Goal: Complete application form: Complete application form

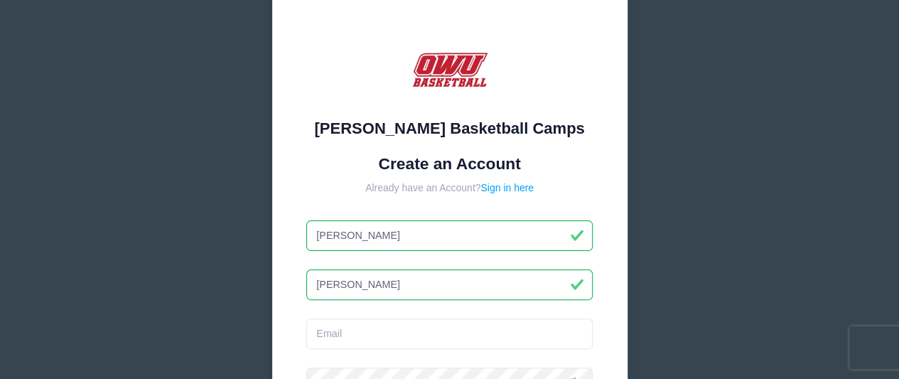
scroll to position [69, 0]
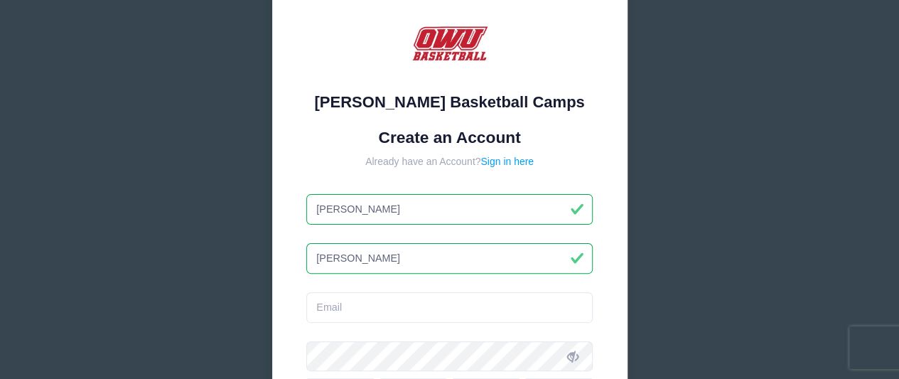
type input "[PERSON_NAME]"
click at [355, 309] on input "email" at bounding box center [449, 307] width 287 height 31
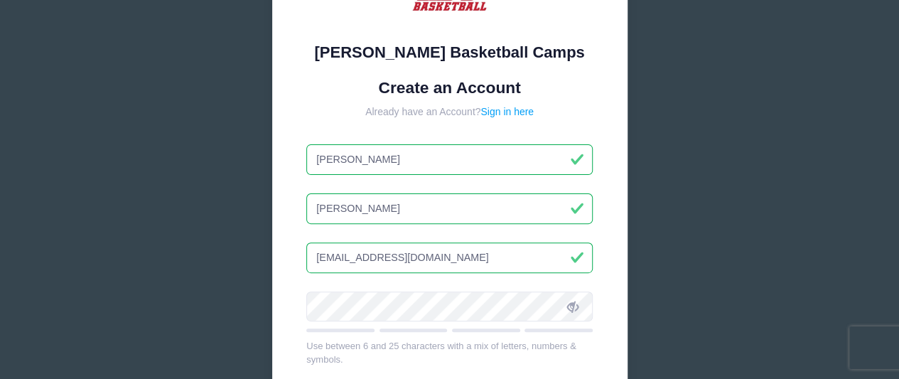
scroll to position [175, 0]
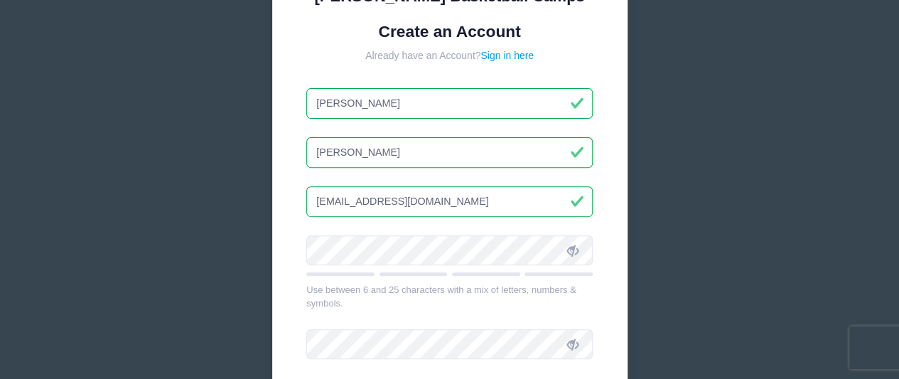
type input "[EMAIL_ADDRESS][DOMAIN_NAME]"
click at [577, 247] on icon at bounding box center [572, 250] width 11 height 11
click at [572, 346] on icon at bounding box center [572, 344] width 11 height 11
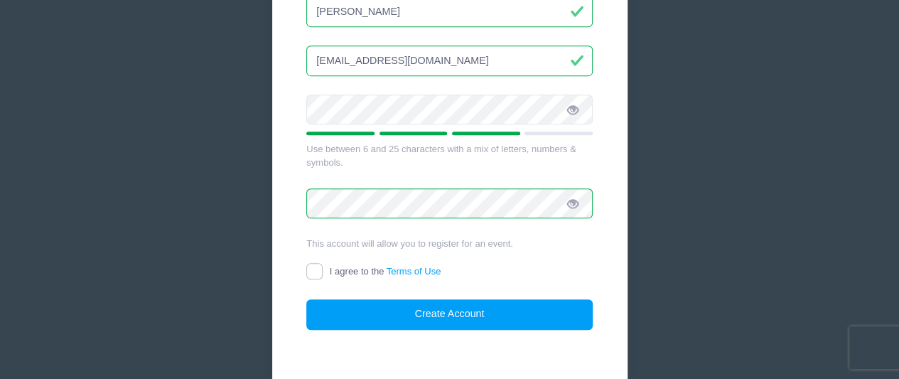
scroll to position [318, 0]
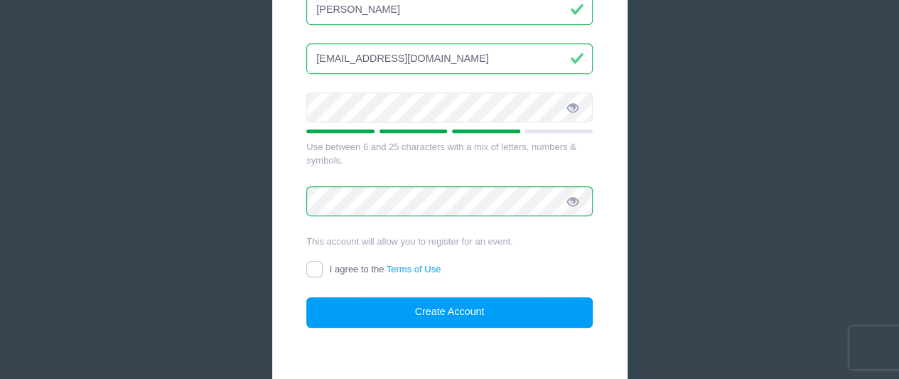
drag, startPoint x: 346, startPoint y: 261, endPoint x: 318, endPoint y: 269, distance: 29.0
click at [318, 269] on label "I agree to the Terms of Use" at bounding box center [373, 269] width 134 height 15
click at [318, 269] on input "I agree to the Terms of Use" at bounding box center [314, 269] width 16 height 16
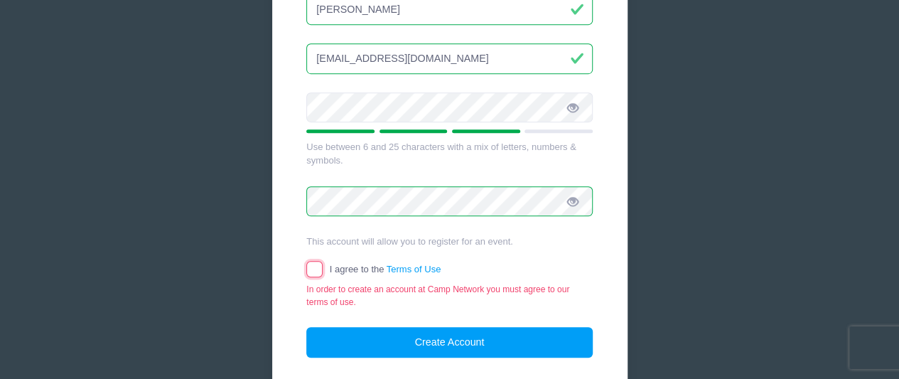
click at [313, 272] on input "I agree to the Terms of Use" at bounding box center [314, 269] width 16 height 16
checkbox input "true"
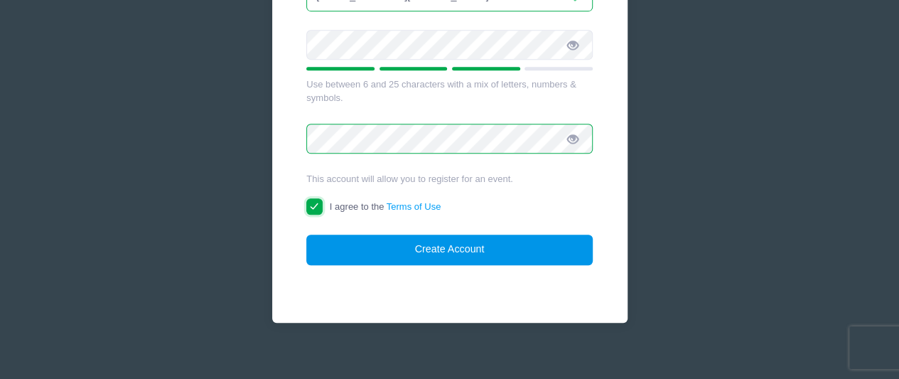
scroll to position [392, 0]
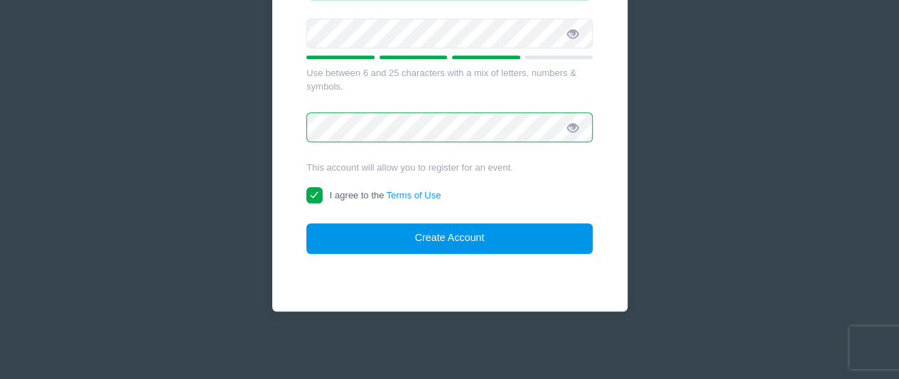
click at [495, 235] on button "Create Account" at bounding box center [449, 238] width 287 height 31
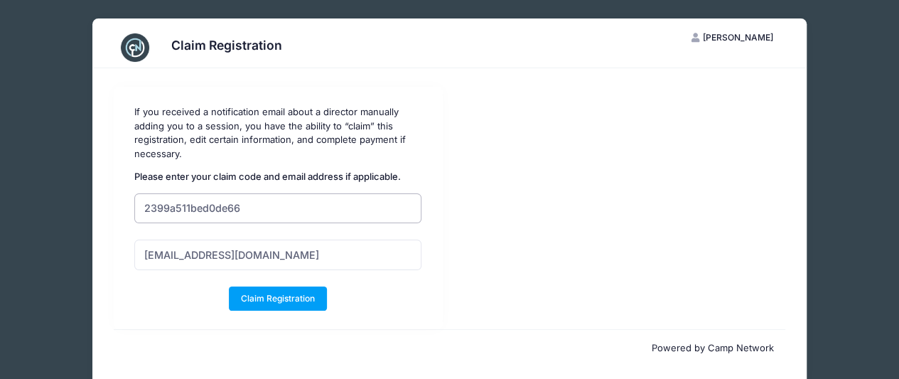
click at [374, 197] on input "2399a511bed0de66" at bounding box center [278, 208] width 288 height 31
click at [304, 304] on button "Claim Registration" at bounding box center [278, 299] width 99 height 24
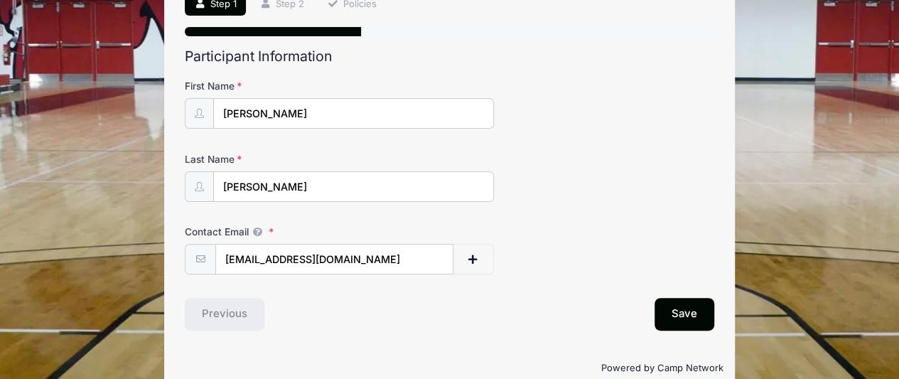
scroll to position [121, 0]
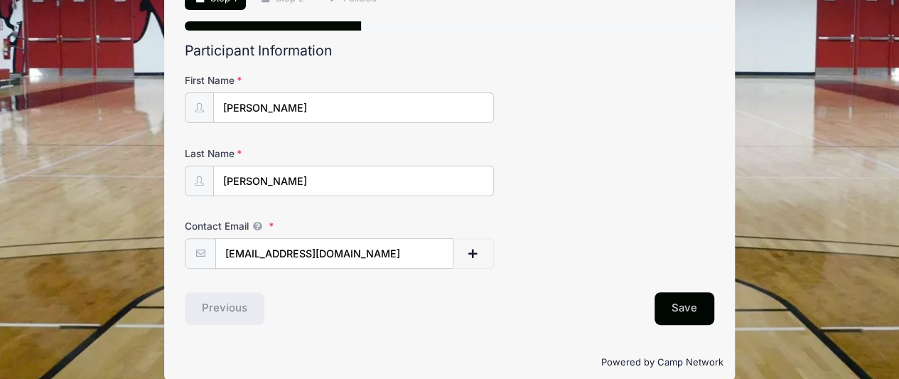
click at [701, 306] on button "Save" at bounding box center [685, 308] width 60 height 33
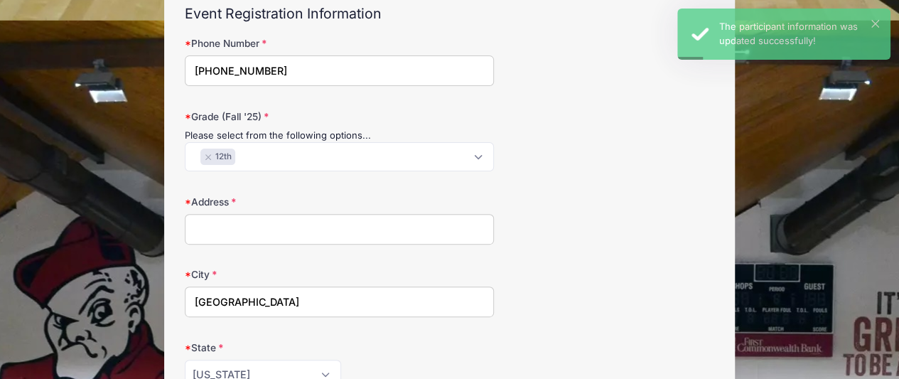
scroll to position [0, 0]
click at [465, 143] on span "× 12th" at bounding box center [339, 156] width 309 height 29
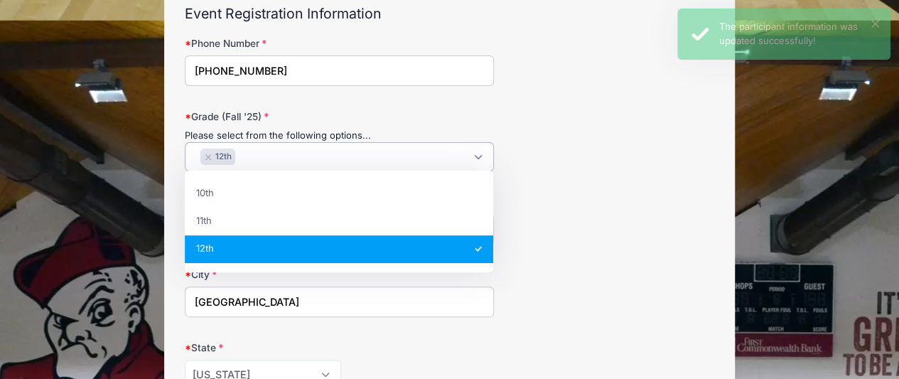
click at [465, 143] on span "× 12th" at bounding box center [339, 156] width 309 height 29
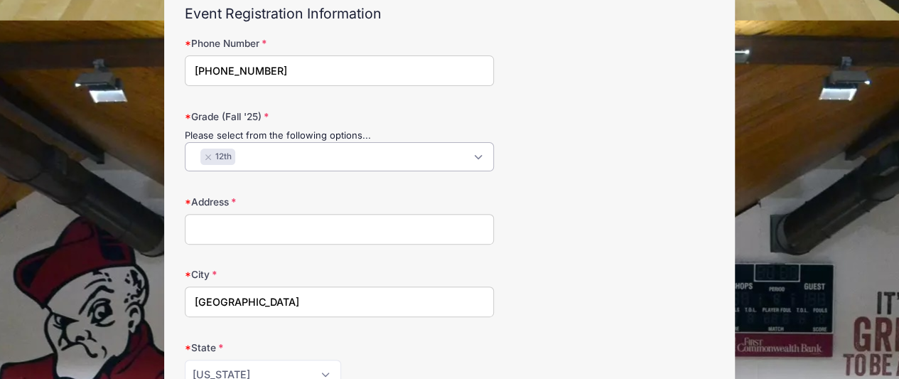
click at [535, 165] on div "Grade (Fall '25) Please select from the following options... 10th 11th 12th × 1…" at bounding box center [450, 140] width 530 height 63
click at [419, 225] on input "Address" at bounding box center [339, 229] width 309 height 31
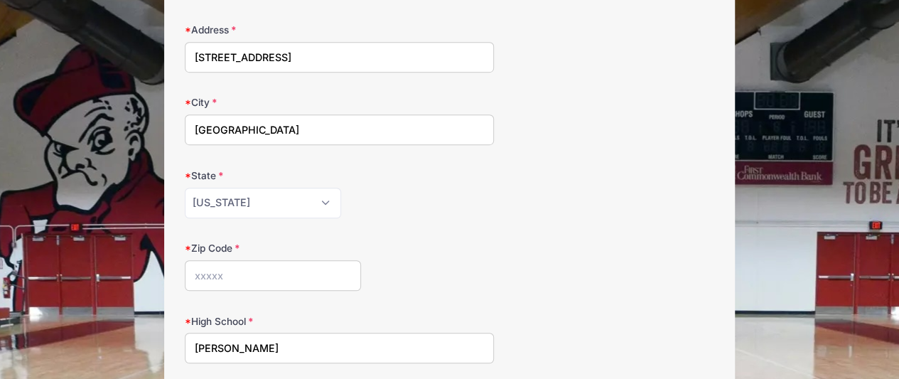
scroll to position [336, 0]
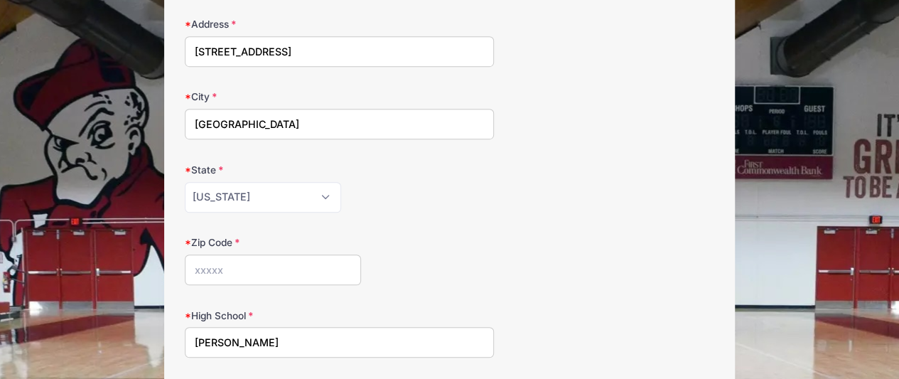
type input "185 Saint Annes Drive"
click at [247, 274] on input "Zip Code" at bounding box center [273, 270] width 176 height 31
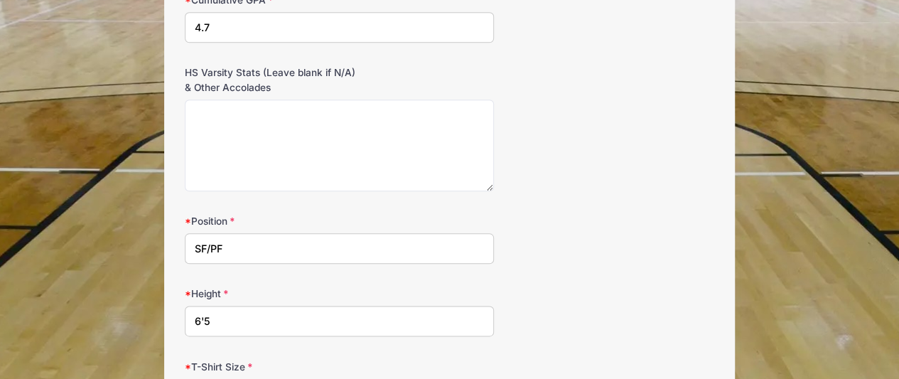
scroll to position [722, 0]
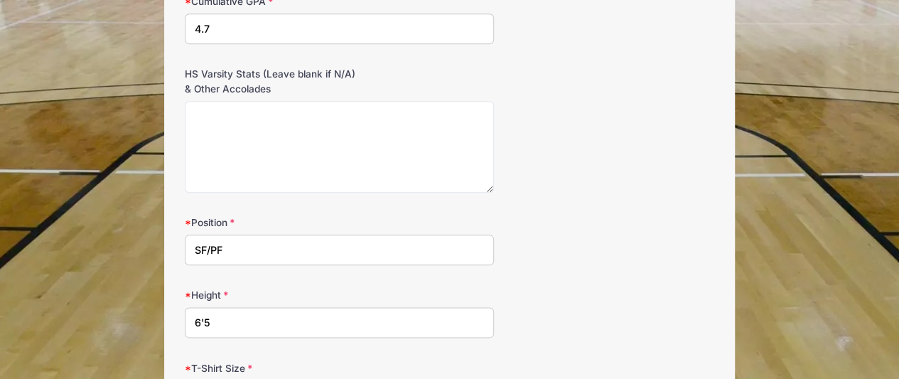
type input "45052"
click at [264, 107] on textarea "HS Varsity Stats (Leave blank if N/A) & Other Accolades" at bounding box center [339, 147] width 309 height 92
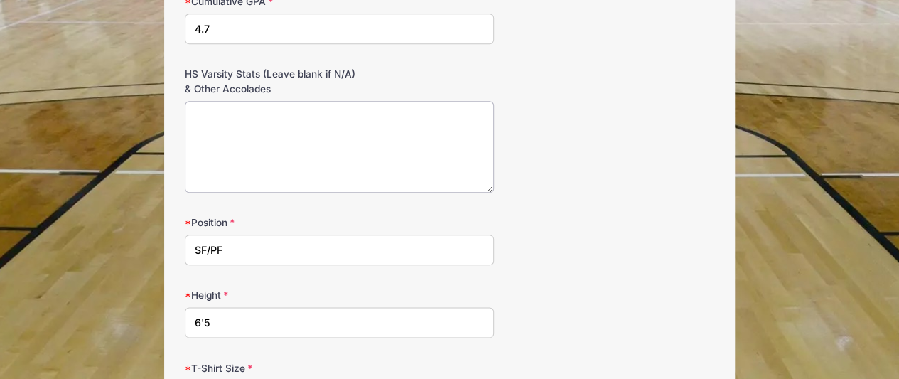
click at [264, 107] on textarea "HS Varsity Stats (Leave blank if N/A) & Other Accolades" at bounding box center [339, 147] width 309 height 92
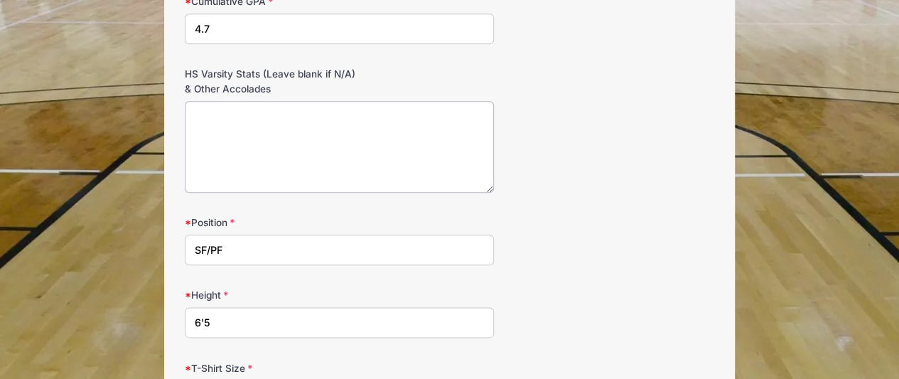
click at [264, 107] on textarea "HS Varsity Stats (Leave blank if N/A) & Other Accolades" at bounding box center [339, 147] width 309 height 92
click at [346, 70] on label "HS Varsity Stats (Leave blank if N/A) & Other Accolades" at bounding box center [273, 81] width 176 height 29
click at [346, 101] on textarea "HS Varsity Stats (Leave blank if N/A) & Other Accolades" at bounding box center [339, 147] width 309 height 92
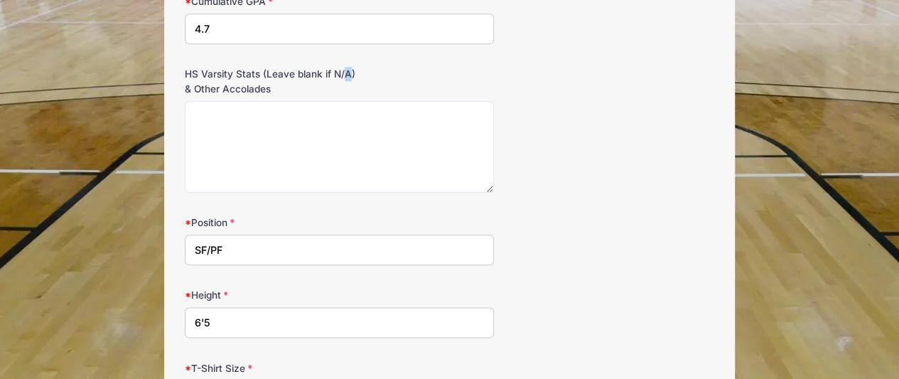
click at [346, 70] on label "HS Varsity Stats (Leave blank if N/A) & Other Accolades" at bounding box center [273, 81] width 176 height 29
click at [346, 101] on textarea "HS Varsity Stats (Leave blank if N/A) & Other Accolades" at bounding box center [339, 147] width 309 height 92
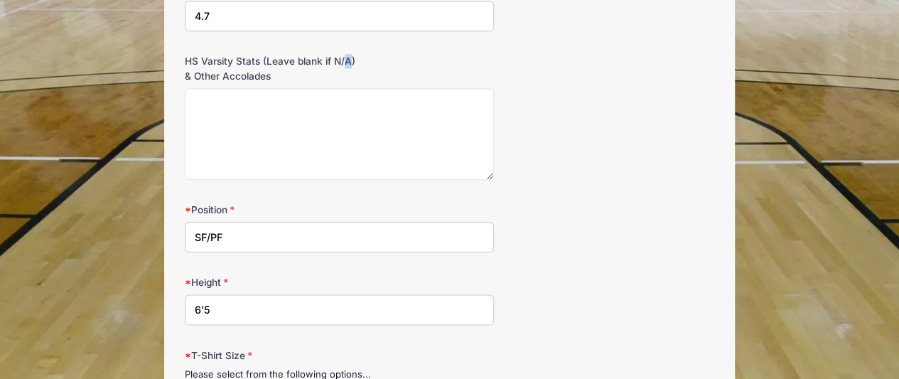
scroll to position [733, 0]
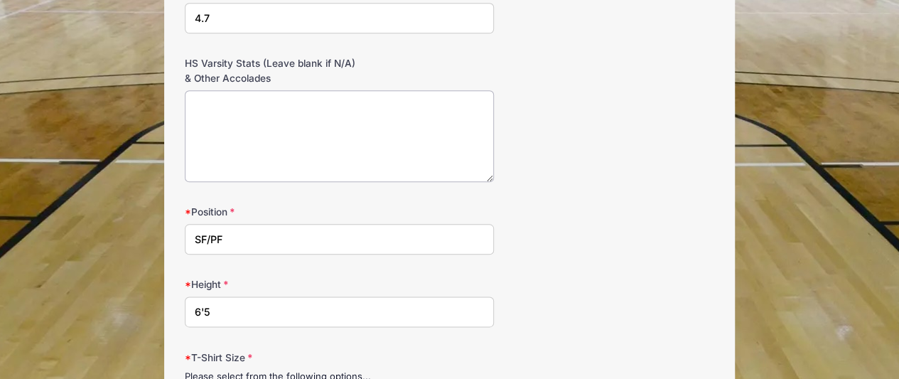
click at [311, 124] on textarea "HS Varsity Stats (Leave blank if N/A) & Other Accolades" at bounding box center [339, 136] width 309 height 92
click at [408, 99] on textarea "3rd in conference for field goal percentage 5th in" at bounding box center [339, 136] width 309 height 92
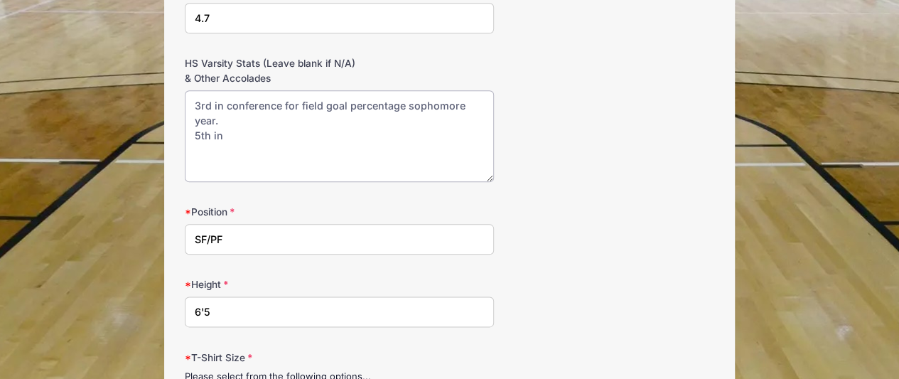
click at [351, 132] on textarea "3rd in conference for field goal percentage sophomore year. 5th in" at bounding box center [339, 136] width 309 height 92
click at [442, 116] on textarea "3rd in conference for field goal percentage sophomore year. 5th in conference j…" at bounding box center [339, 136] width 309 height 92
click at [478, 133] on textarea "3rd in conference for field goal percentage sophomore year. (61.8%) 5th in conf…" at bounding box center [339, 136] width 309 height 92
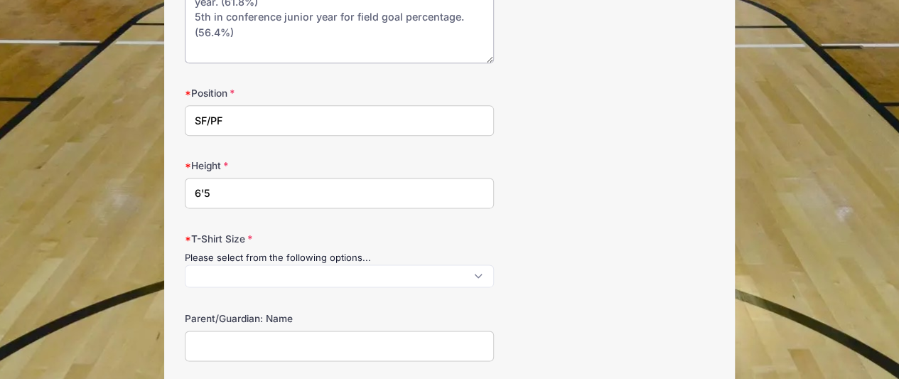
scroll to position [859, 0]
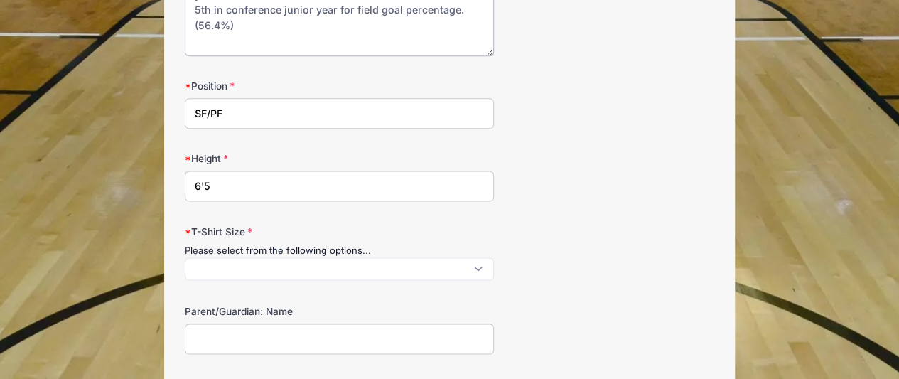
type textarea "3rd in conference for field goal percentage sophomore year. (61.8%) 5th in conf…"
click at [436, 257] on span at bounding box center [339, 268] width 309 height 23
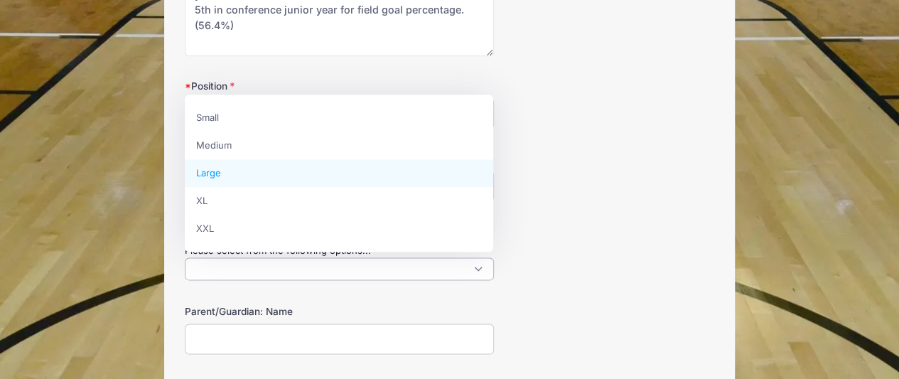
select select "Large"
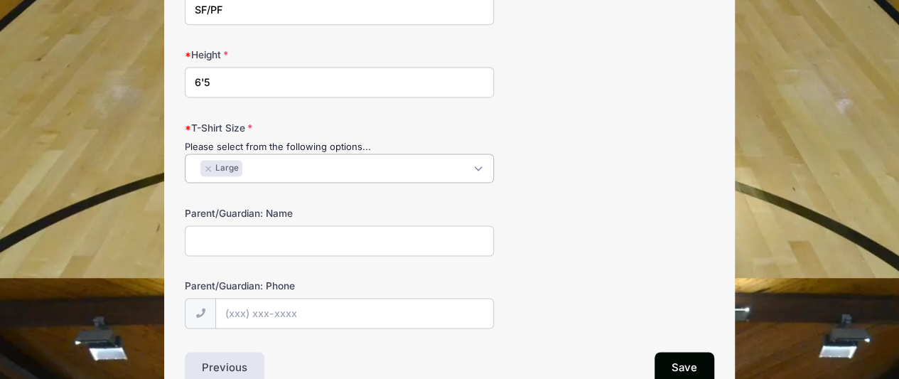
scroll to position [966, 0]
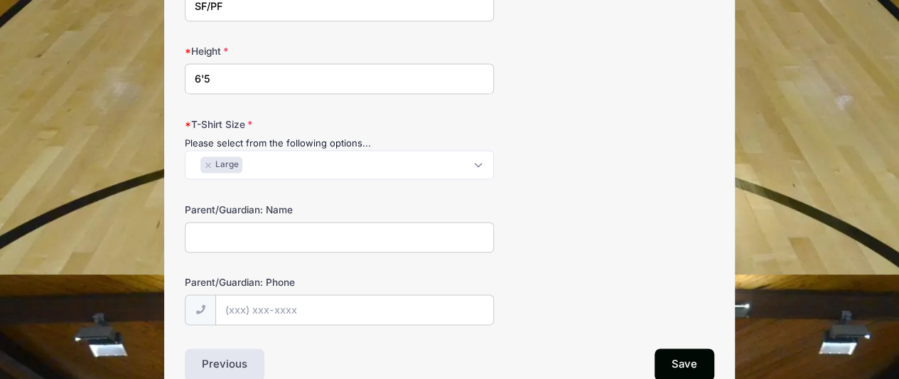
click at [219, 244] on input "Parent/Guardian: Name" at bounding box center [339, 237] width 309 height 31
type input "Aaron Larkins"
click at [251, 306] on input "Parent/Guardian: Phone" at bounding box center [354, 309] width 278 height 31
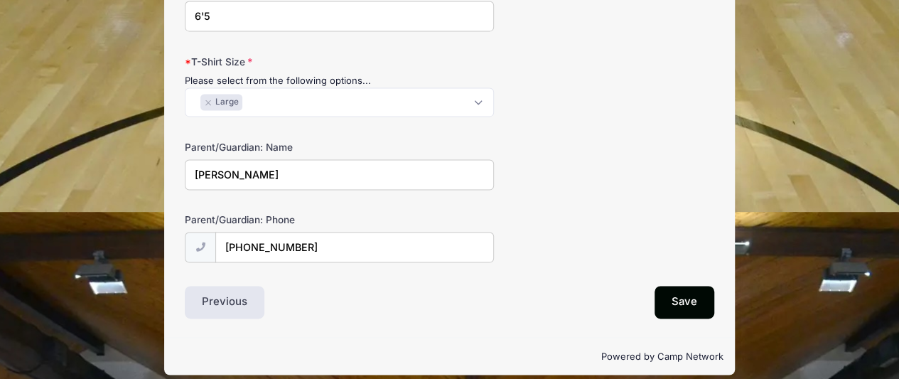
scroll to position [1031, 0]
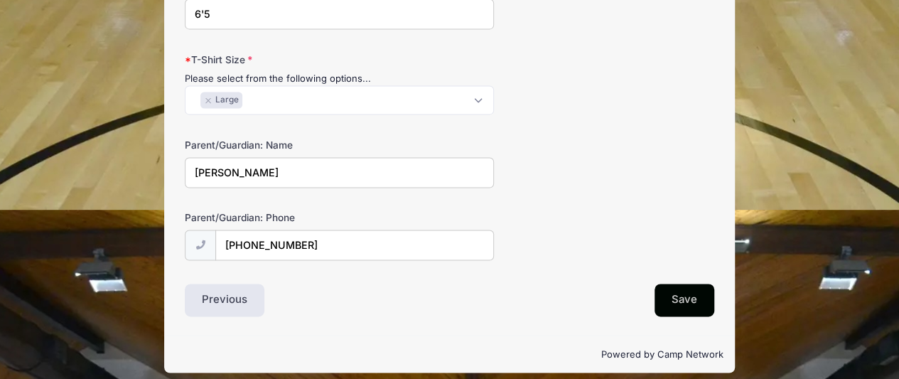
type input "[PHONE_NUMBER]"
click at [677, 304] on button "Save" at bounding box center [685, 300] width 60 height 33
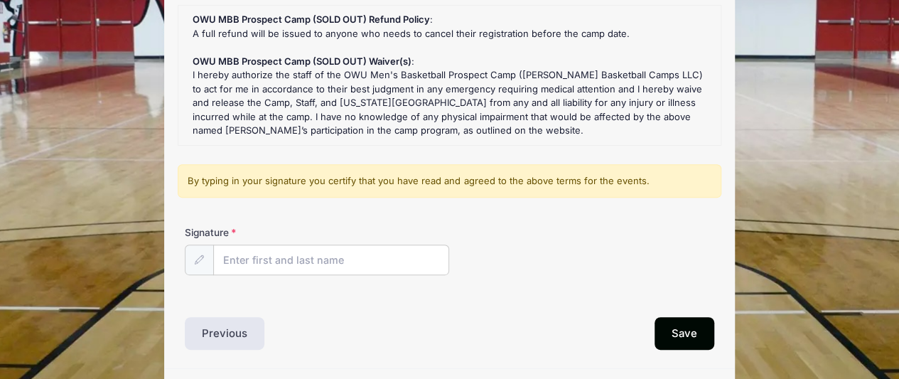
scroll to position [179, 0]
click at [284, 267] on input "Signature" at bounding box center [331, 260] width 236 height 31
click at [291, 261] on input "Signature" at bounding box center [331, 260] width 236 height 31
type input "[PERSON_NAME]"
click at [637, 260] on div "Signature Blake Larkins" at bounding box center [450, 250] width 530 height 50
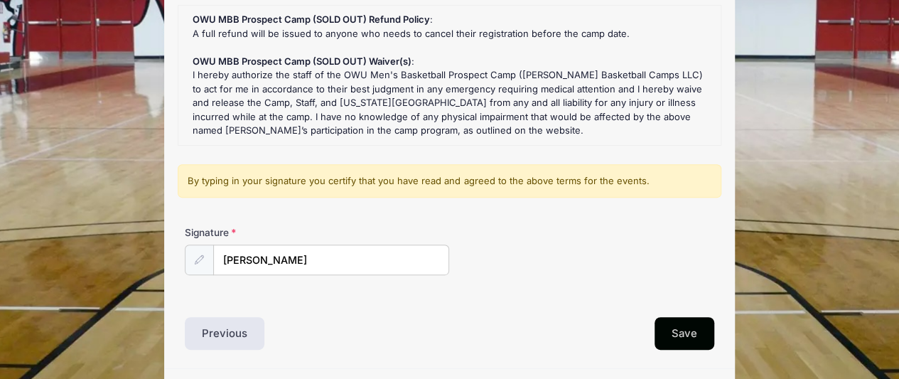
click at [680, 323] on button "Save" at bounding box center [685, 333] width 60 height 33
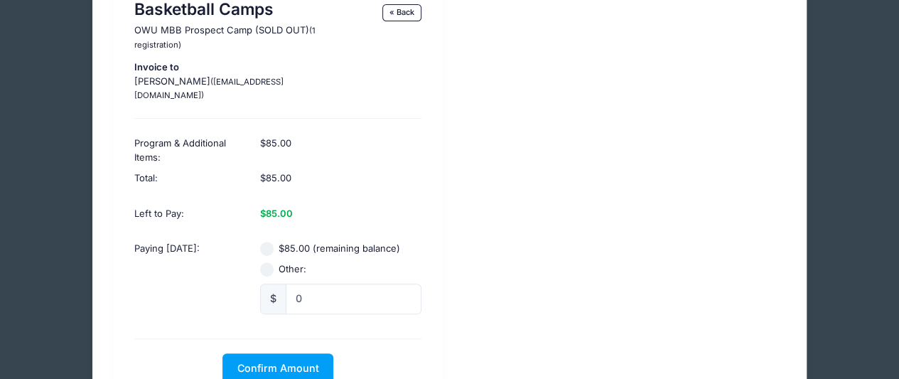
scroll to position [127, 0]
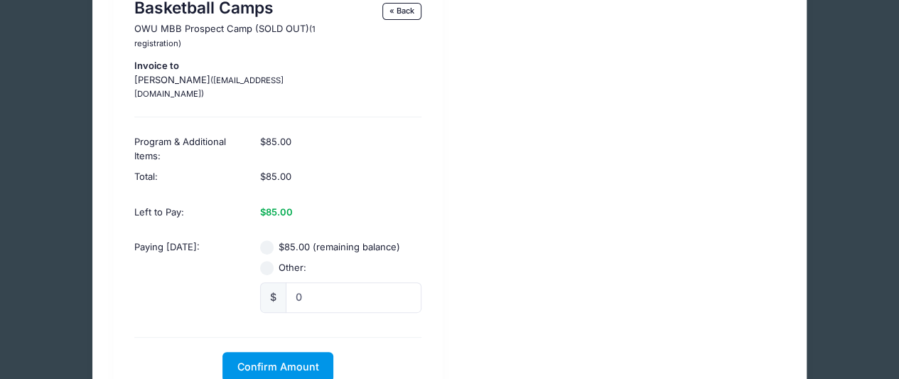
click at [296, 360] on span "Confirm Amount" at bounding box center [278, 366] width 82 height 12
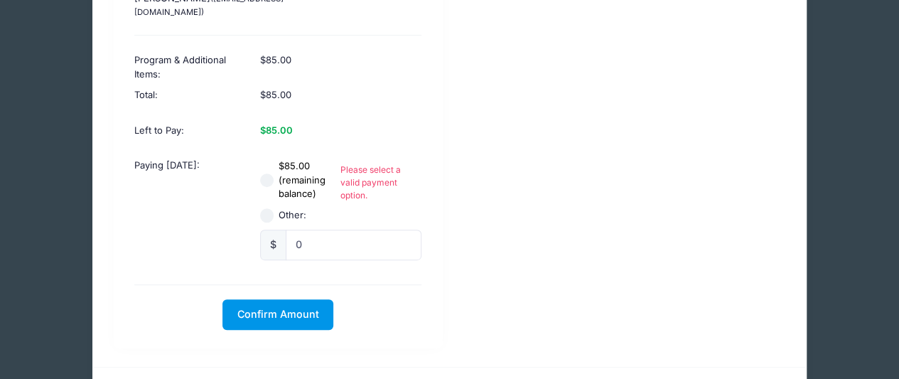
scroll to position [237, 0]
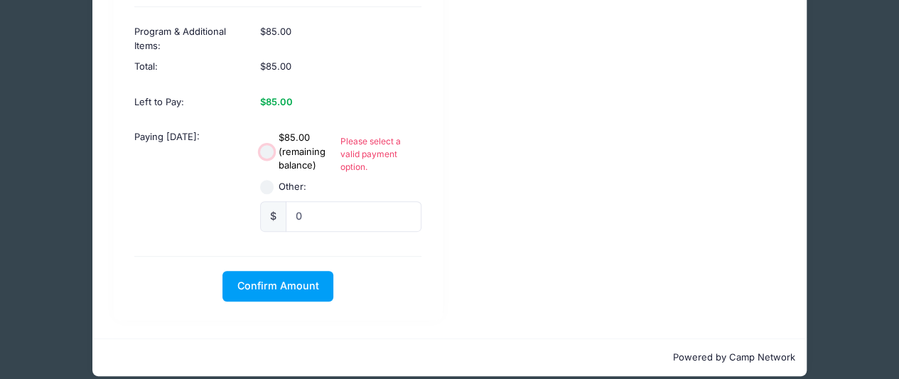
click at [267, 145] on input "$85.00 (remaining balance)" at bounding box center [267, 152] width 14 height 14
radio input "true"
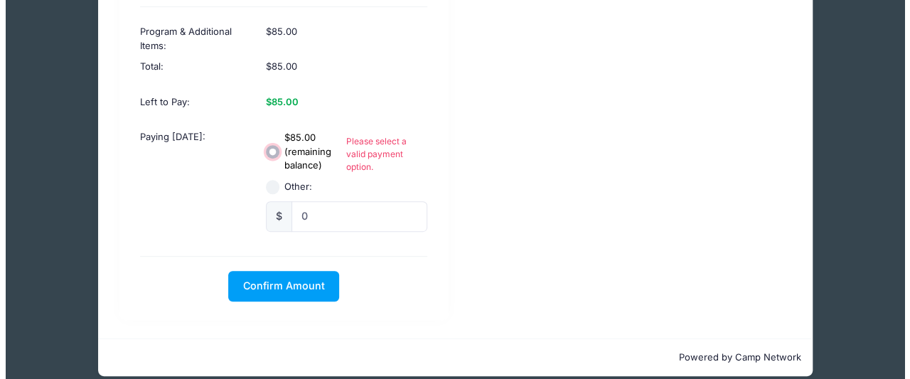
scroll to position [208, 0]
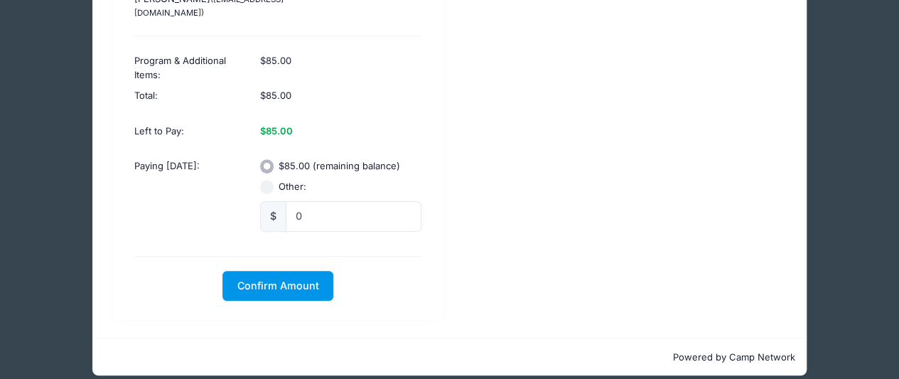
click at [294, 284] on button "Confirm Amount" at bounding box center [278, 286] width 111 height 31
click at [294, 284] on button "Pay with Card" at bounding box center [278, 286] width 97 height 31
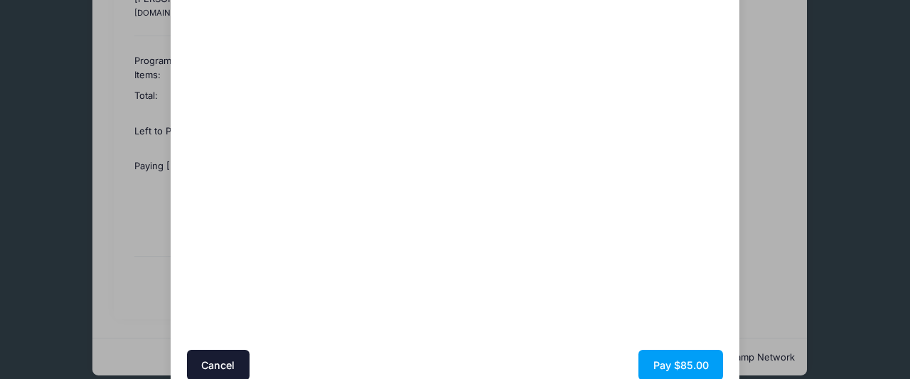
scroll to position [191, 0]
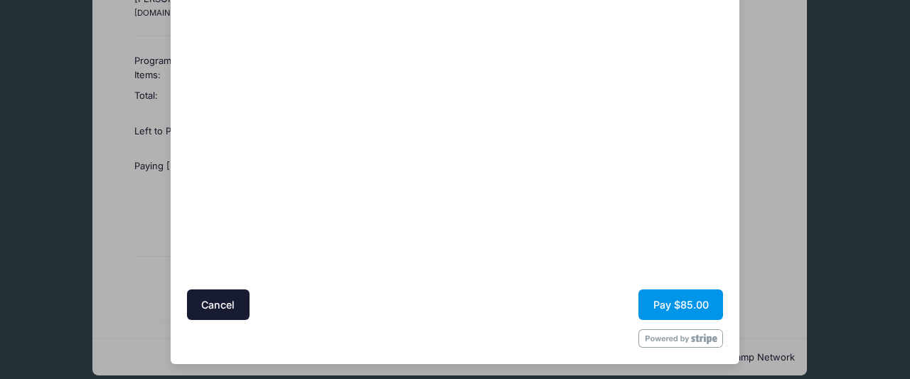
click at [690, 304] on button "Pay $85.00" at bounding box center [680, 304] width 85 height 31
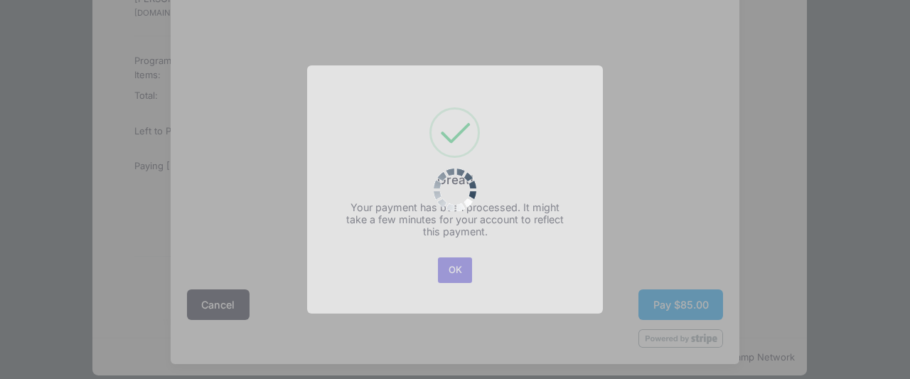
scroll to position [0, 0]
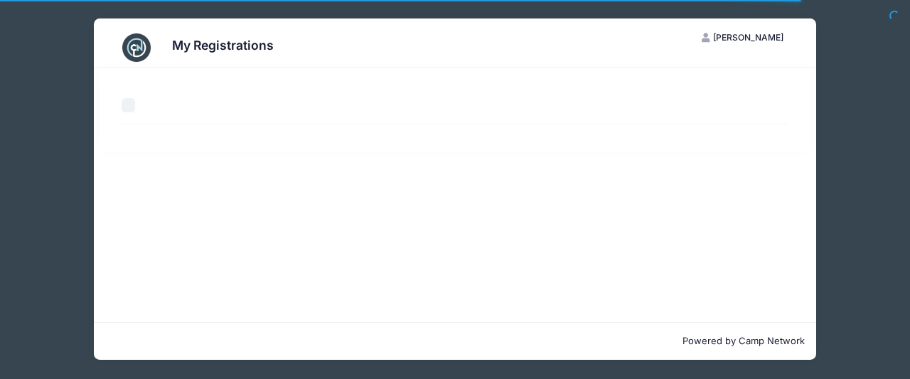
select select "50"
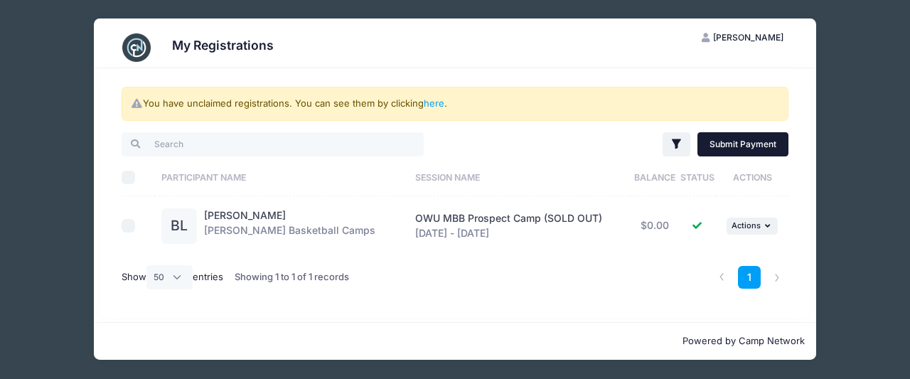
click at [709, 145] on link "Submit Payment" at bounding box center [743, 144] width 92 height 24
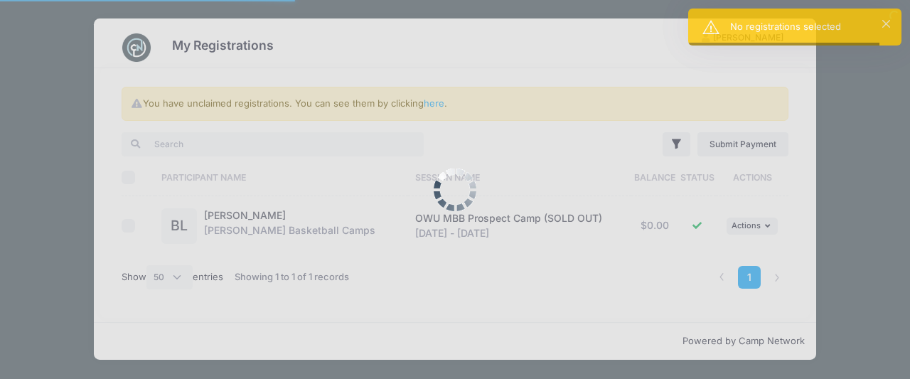
select select "50"
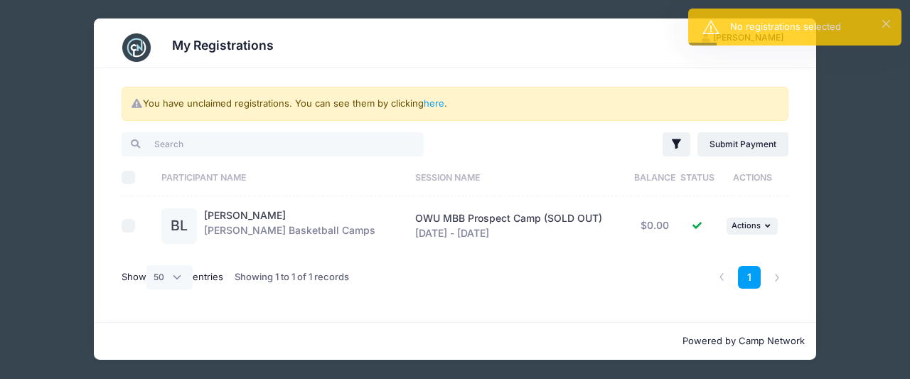
click at [131, 221] on input "checkbox" at bounding box center [129, 226] width 14 height 14
checkbox input "true"
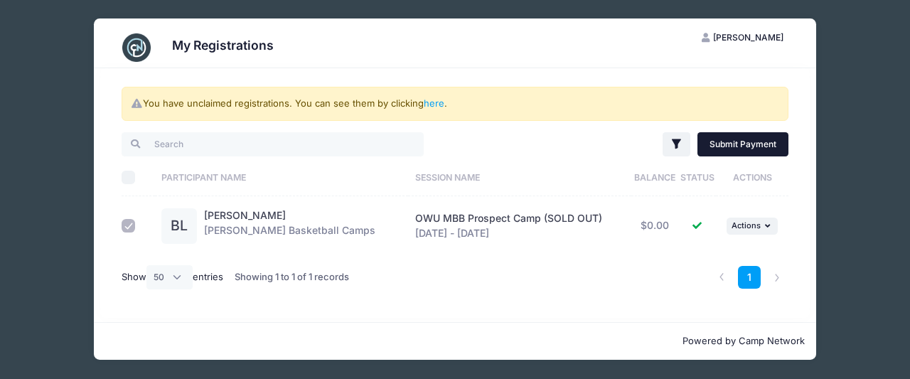
click at [738, 140] on link "Submit Payment" at bounding box center [743, 144] width 92 height 24
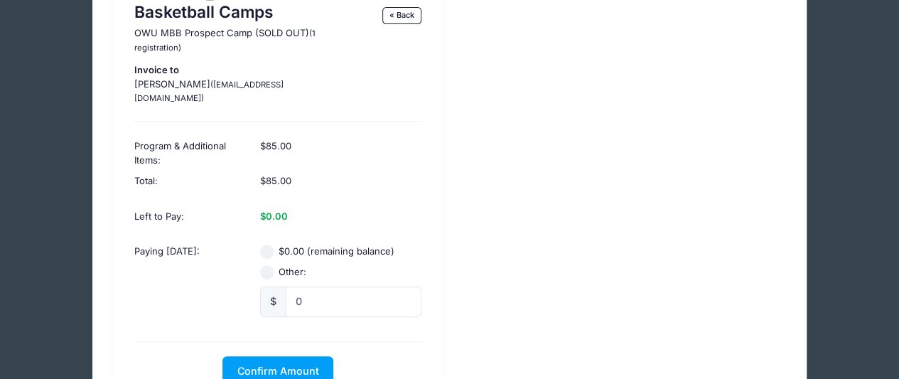
scroll to position [122, 0]
click at [255, 173] on div "$85.00" at bounding box center [341, 185] width 176 height 28
click at [287, 365] on span "Confirm Amount" at bounding box center [278, 371] width 82 height 12
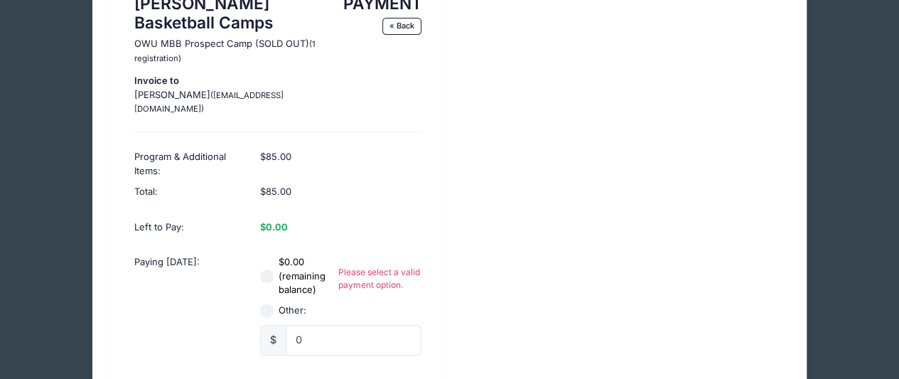
scroll to position [114, 0]
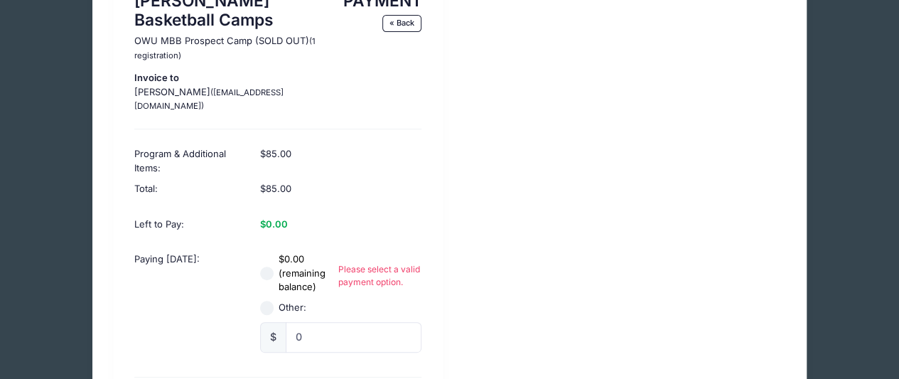
drag, startPoint x: 255, startPoint y: 260, endPoint x: 262, endPoint y: 265, distance: 8.6
click at [262, 265] on div "$0.00 (remaining balance) Please select a valid payment option." at bounding box center [341, 273] width 176 height 42
click at [267, 267] on input "$0.00 (remaining balance)" at bounding box center [267, 274] width 14 height 14
radio input "true"
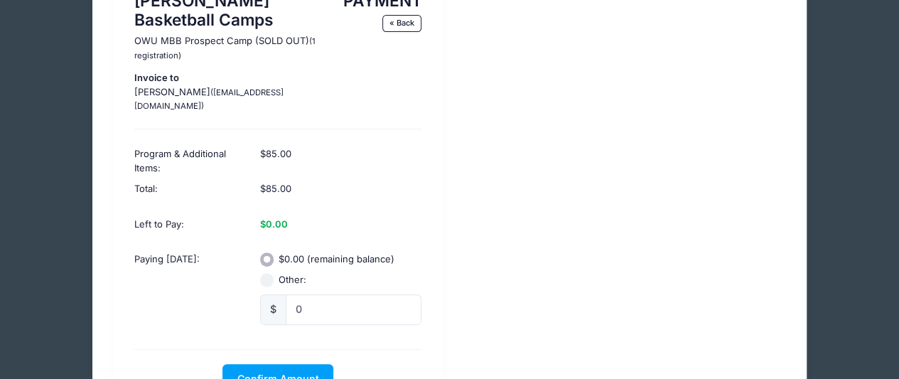
click at [267, 273] on input "Other:" at bounding box center [267, 280] width 14 height 14
radio input "true"
click at [267, 252] on input "$0.00 (remaining balance)" at bounding box center [267, 259] width 14 height 14
radio input "true"
click at [306, 373] on span "Confirm Amount" at bounding box center [278, 379] width 82 height 12
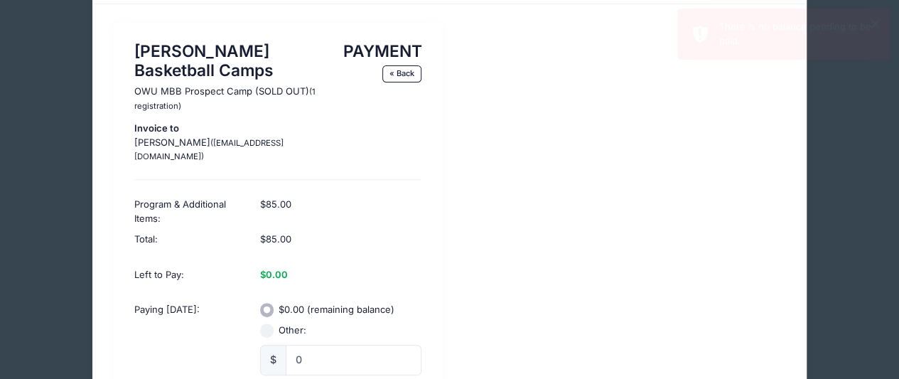
scroll to position [0, 0]
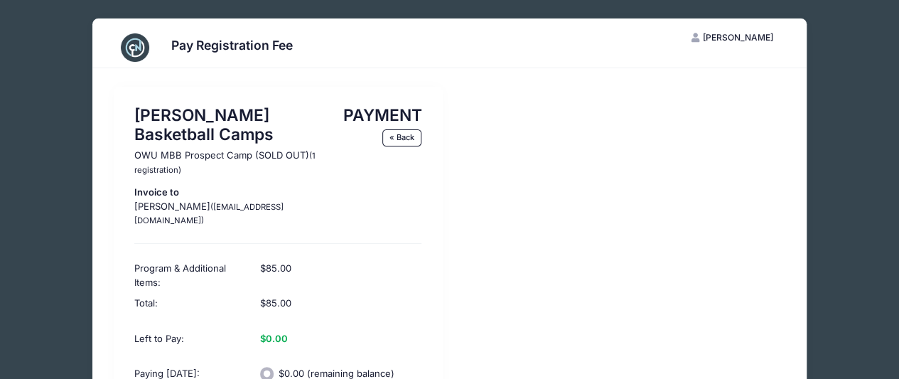
click at [744, 40] on span "Blake Larkins" at bounding box center [738, 37] width 70 height 11
click at [728, 38] on span "Blake Larkins" at bounding box center [738, 37] width 70 height 11
click at [725, 41] on span "Blake Larkins" at bounding box center [738, 37] width 70 height 11
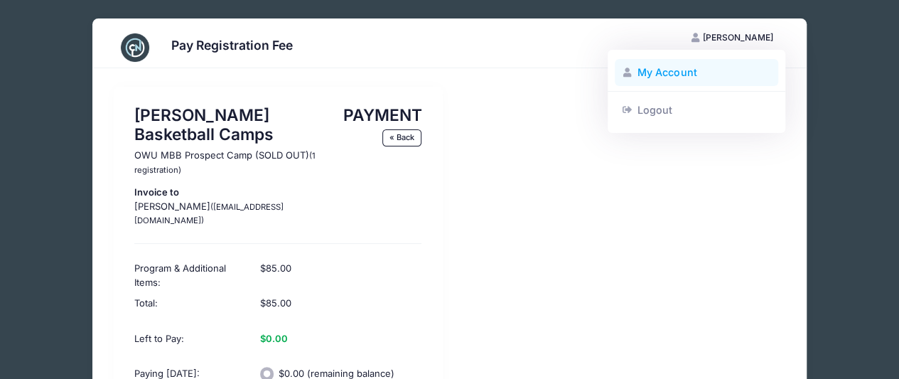
click at [695, 74] on link "My Account" at bounding box center [697, 72] width 164 height 27
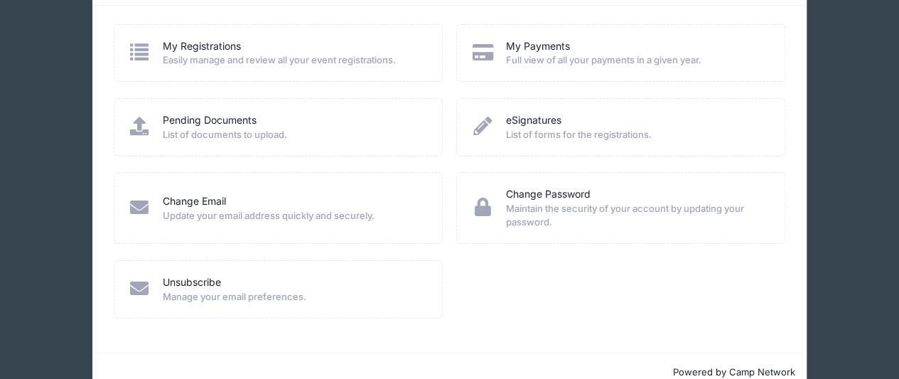
scroll to position [62, 0]
click at [245, 50] on div "My Registrations" at bounding box center [293, 47] width 261 height 15
click at [213, 52] on link "My Registrations" at bounding box center [202, 47] width 78 height 15
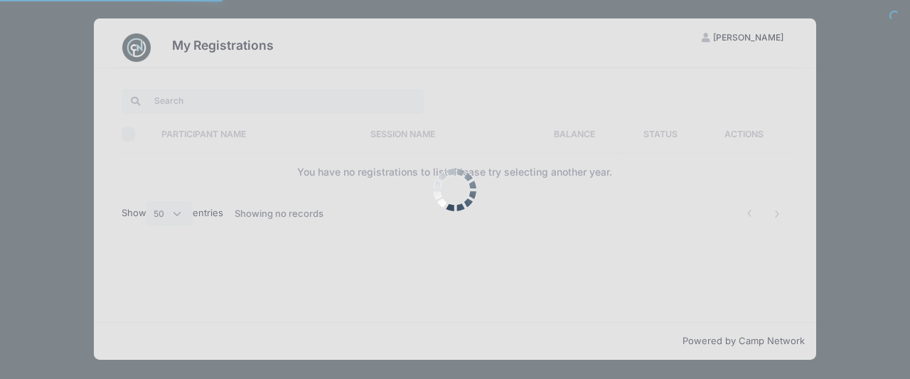
select select "50"
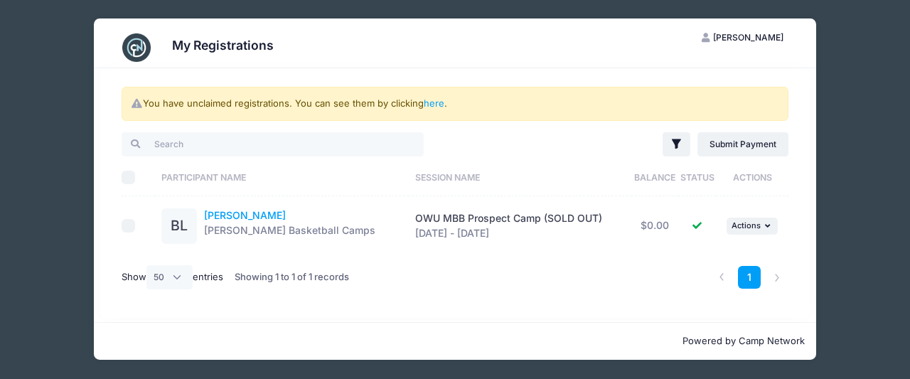
click at [263, 219] on link "[PERSON_NAME]" at bounding box center [245, 215] width 82 height 12
